Goal: Task Accomplishment & Management: Manage account settings

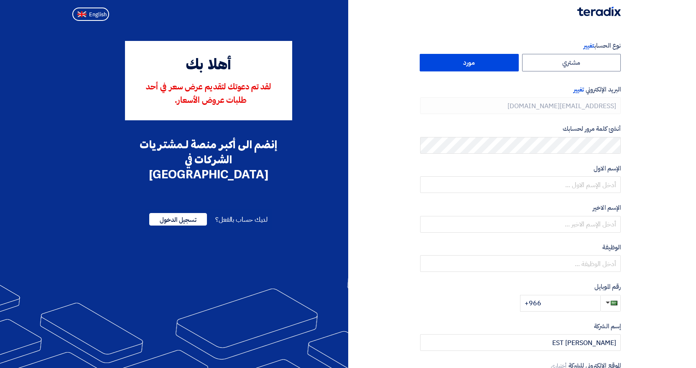
type input "[PHONE_NUMBER]"
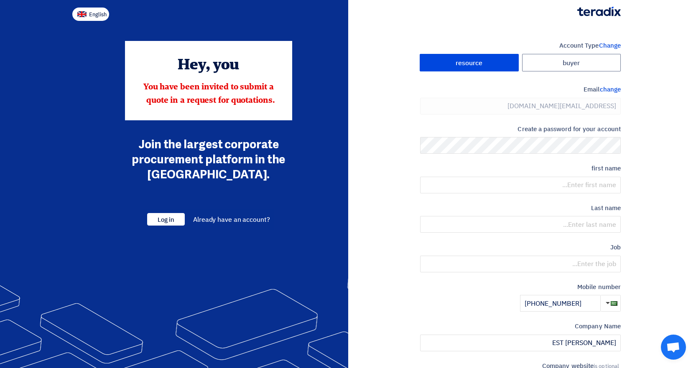
click at [77, 16] on img at bounding box center [81, 14] width 9 height 6
type input "Register"
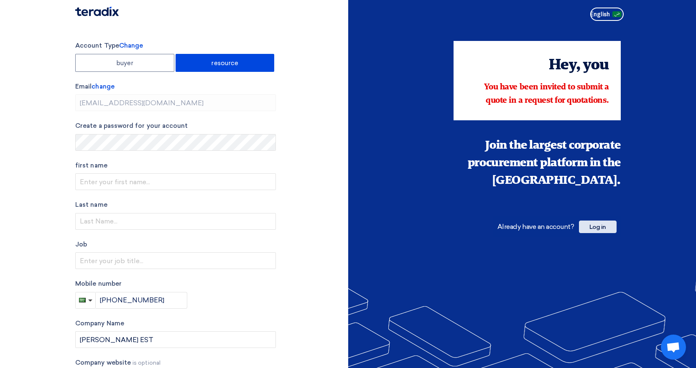
click at [591, 224] on font "Log in" at bounding box center [597, 226] width 17 height 7
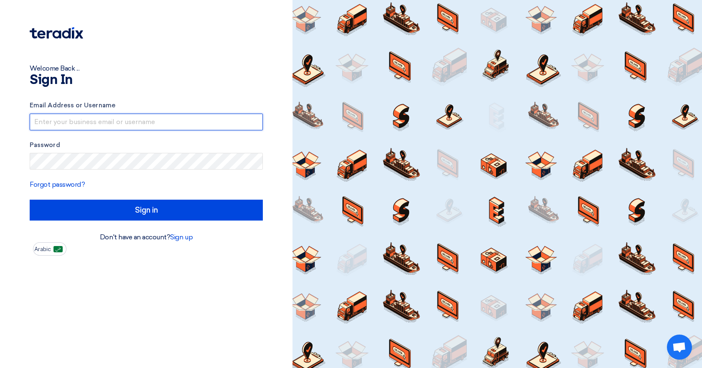
click at [98, 125] on input "text" at bounding box center [146, 122] width 233 height 17
type input "[EMAIL_ADDRESS][DOMAIN_NAME]"
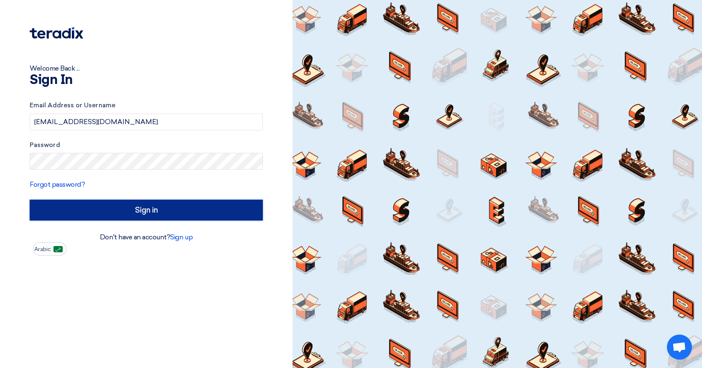
click at [94, 202] on input "Sign in" at bounding box center [146, 210] width 233 height 21
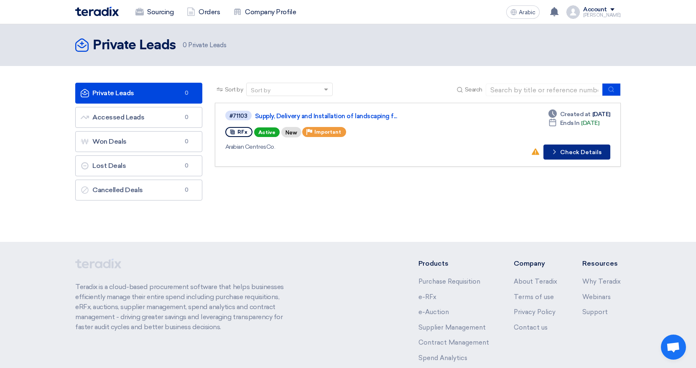
click at [574, 151] on font "Check Details" at bounding box center [580, 152] width 41 height 7
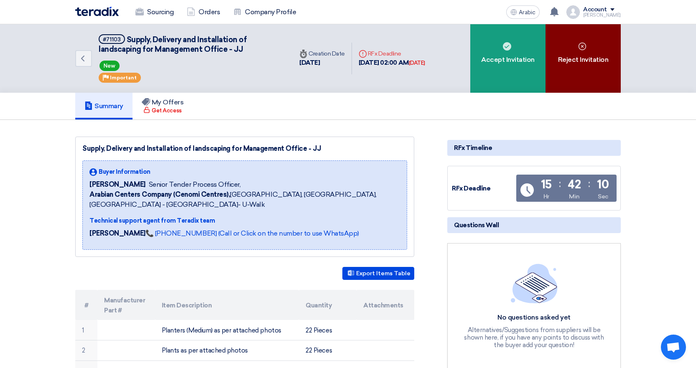
click at [580, 50] on use at bounding box center [582, 47] width 8 height 8
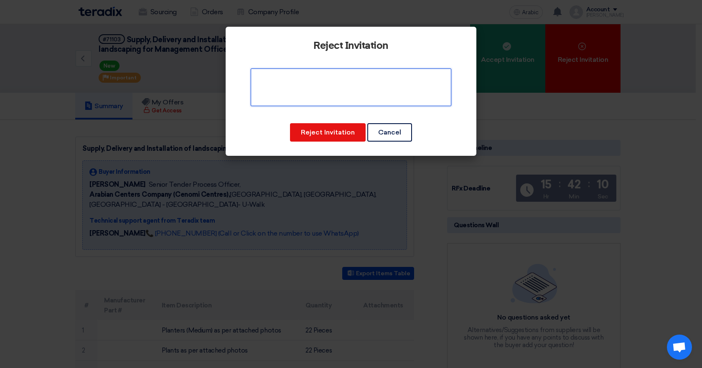
click at [311, 96] on textarea at bounding box center [351, 88] width 201 height 38
drag, startPoint x: 276, startPoint y: 89, endPoint x: 376, endPoint y: 105, distance: 101.6
click at [379, 84] on textarea at bounding box center [351, 88] width 201 height 38
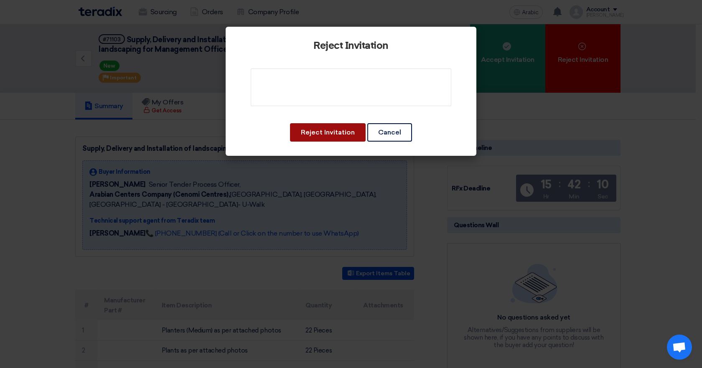
click at [327, 129] on font "Reject Invitation" at bounding box center [328, 132] width 54 height 8
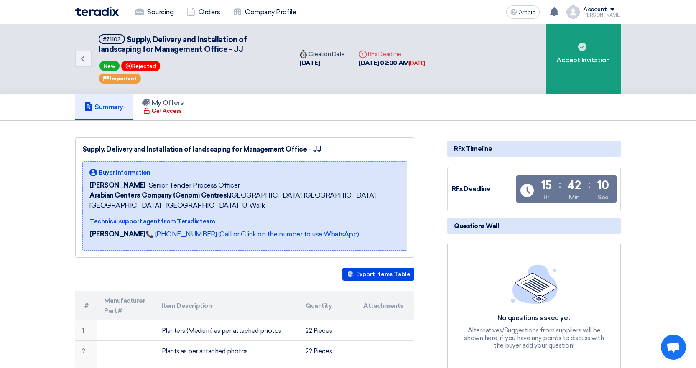
click at [614, 8] on span at bounding box center [612, 9] width 4 height 3
